Goal: Transaction & Acquisition: Purchase product/service

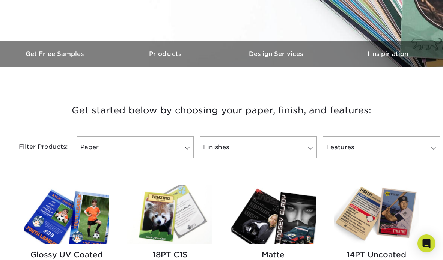
scroll to position [195, 0]
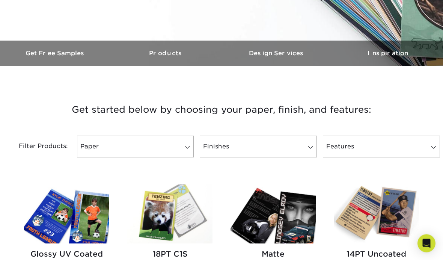
click at [94, 148] on link "Paper" at bounding box center [135, 147] width 117 height 22
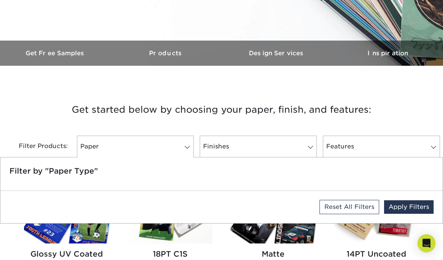
scroll to position [195, 0]
click at [409, 109] on h3 "Get started below by choosing your paper, finish, and features:" at bounding box center [222, 110] width 432 height 34
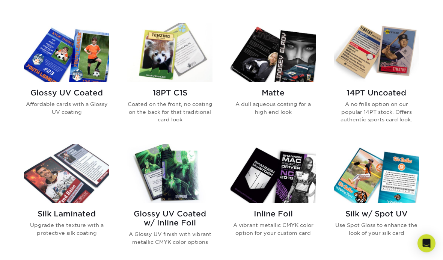
scroll to position [356, 0]
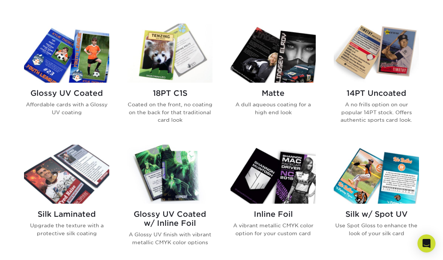
click at [54, 51] on img at bounding box center [66, 53] width 85 height 59
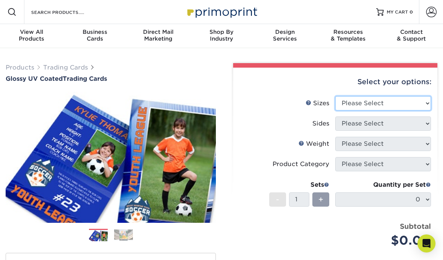
click at [424, 103] on select "Please Select 2.5" x 3.5"" at bounding box center [383, 103] width 96 height 14
select select "2.50x3.50"
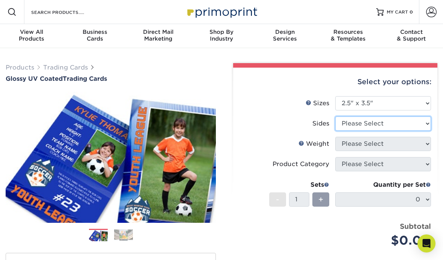
click at [424, 122] on select "Please Select Print Both Sides Print Front Only" at bounding box center [383, 123] width 96 height 14
select select "13abbda7-1d64-4f25-8bb2-c179b224825d"
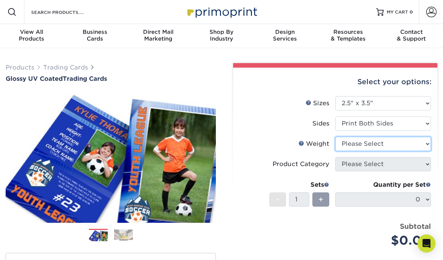
click at [423, 143] on select "Please Select 16PT 14PT 18PT C1S" at bounding box center [383, 144] width 96 height 14
select select "18PTC1S"
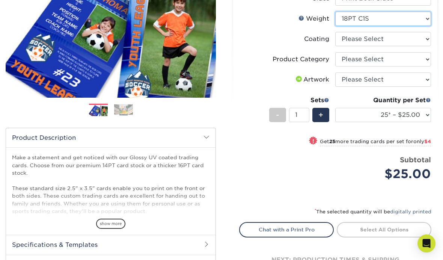
scroll to position [139, 0]
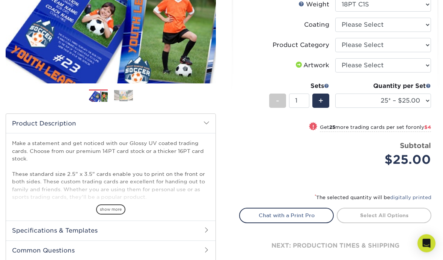
click at [417, 105] on select "25* – $25.00 50* – $29.00 75* – $37.00 100* – $41.00 250* – $48.00 500 – $58.00…" at bounding box center [383, 101] width 96 height 14
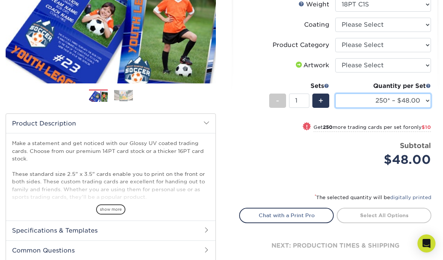
click at [423, 105] on select "25* – $25.00 50* – $29.00 75* – $37.00 100* – $41.00 250* – $48.00 500 – $58.00…" at bounding box center [383, 101] width 96 height 14
select select "1000 – $78.00"
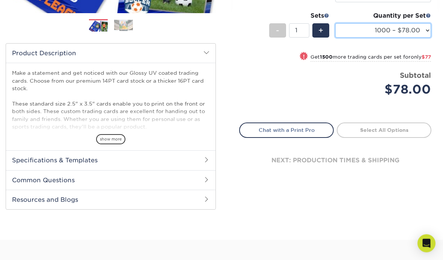
scroll to position [216, 0]
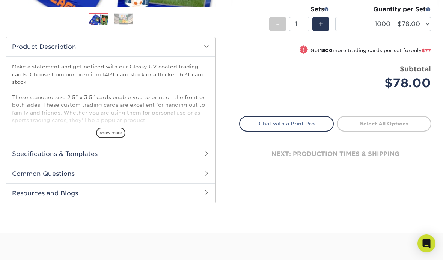
click at [101, 132] on span "show more" at bounding box center [110, 133] width 29 height 10
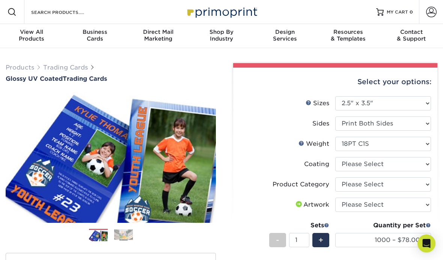
scroll to position [31, 0]
